Goal: Navigation & Orientation: Find specific page/section

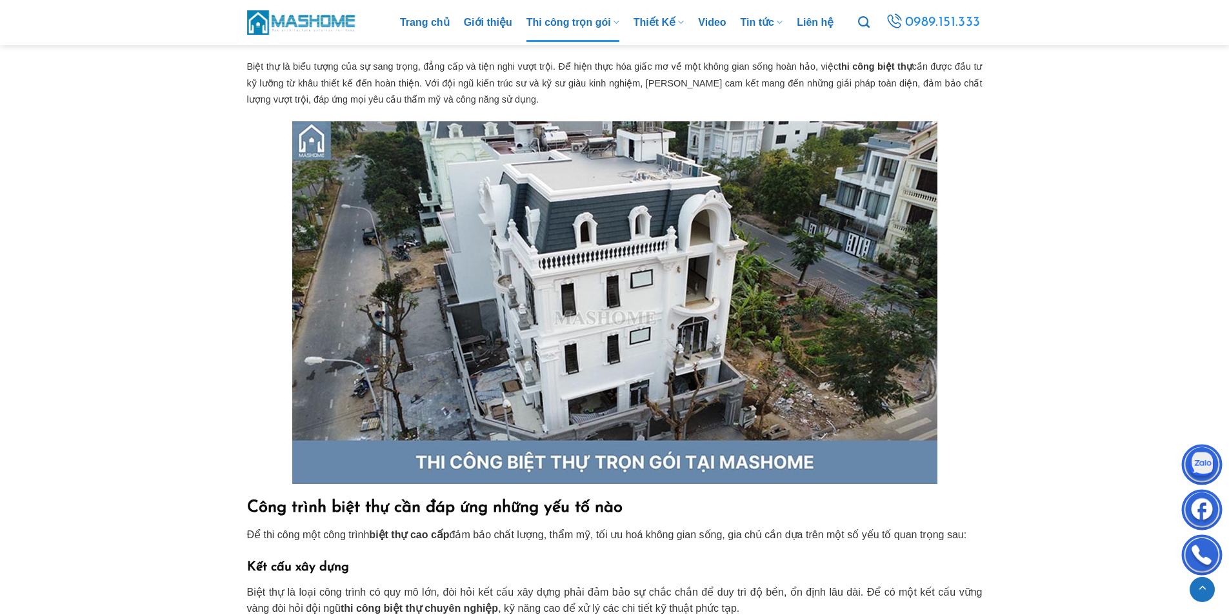
scroll to position [1806, 0]
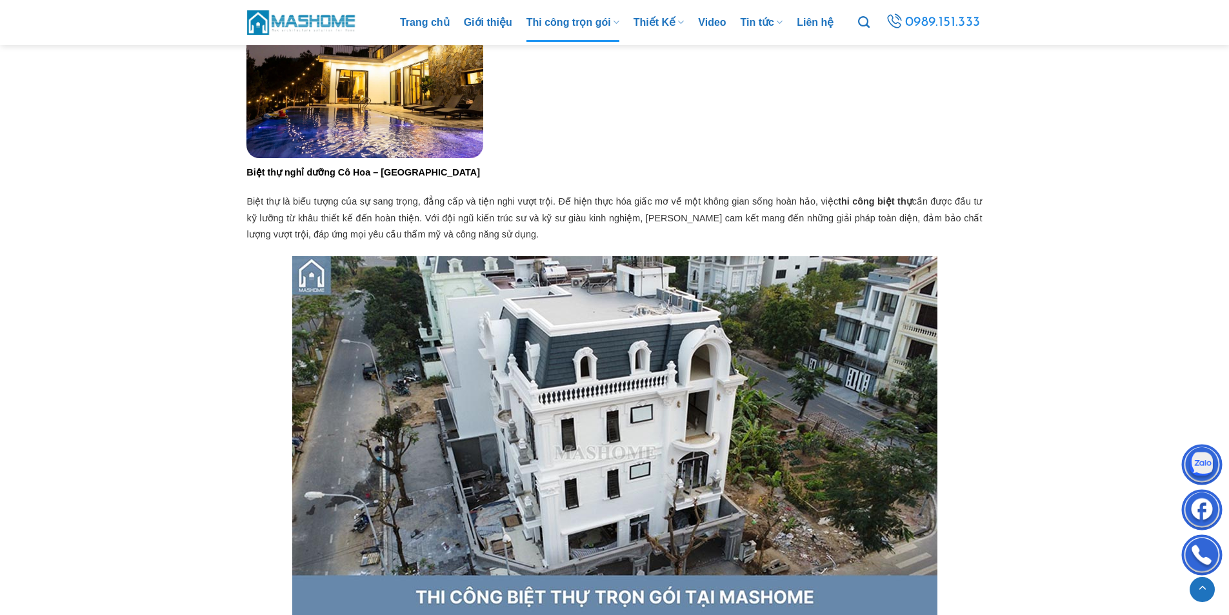
click at [339, 28] on img at bounding box center [302, 22] width 110 height 28
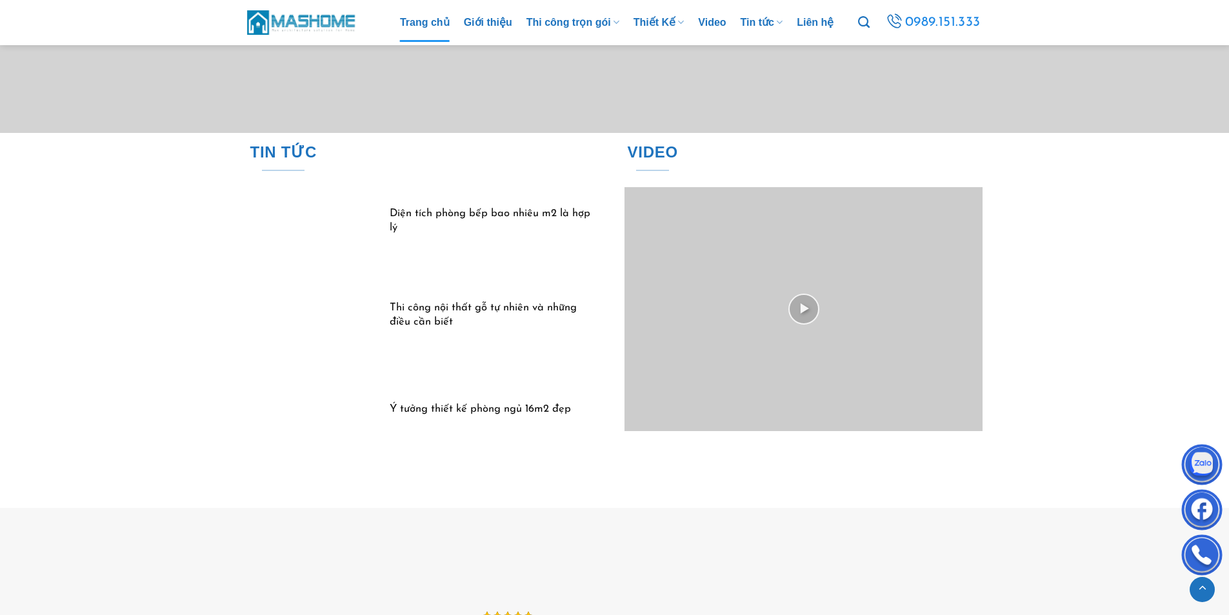
scroll to position [3806, 0]
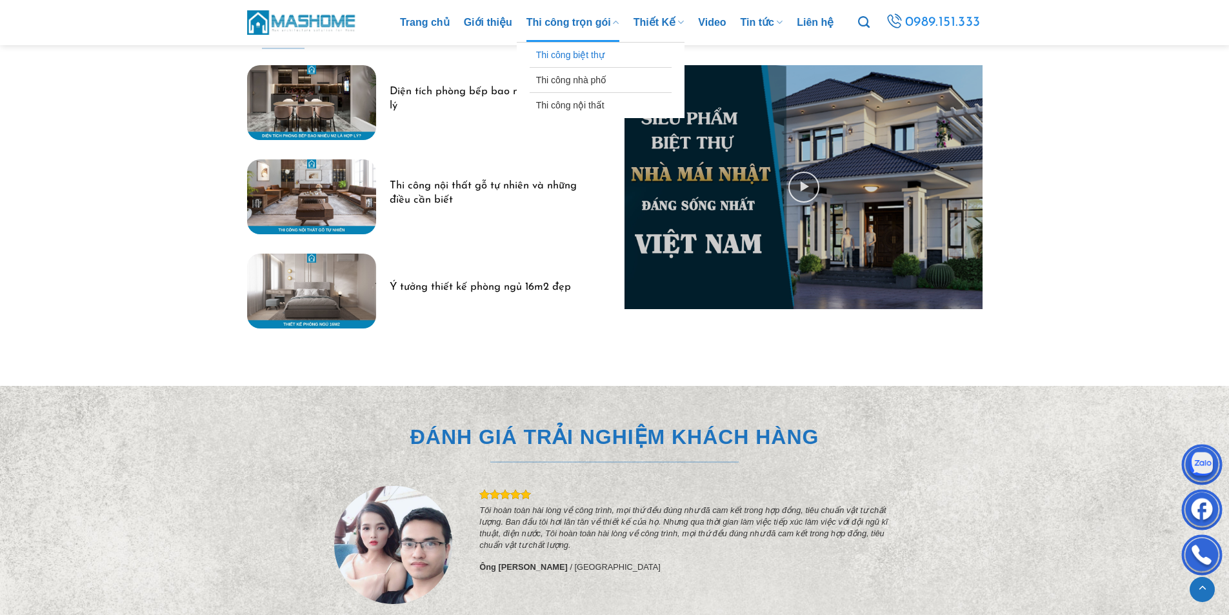
click at [562, 48] on link "Thi công biệt thự" at bounding box center [600, 55] width 129 height 25
